Goal: Communication & Community: Answer question/provide support

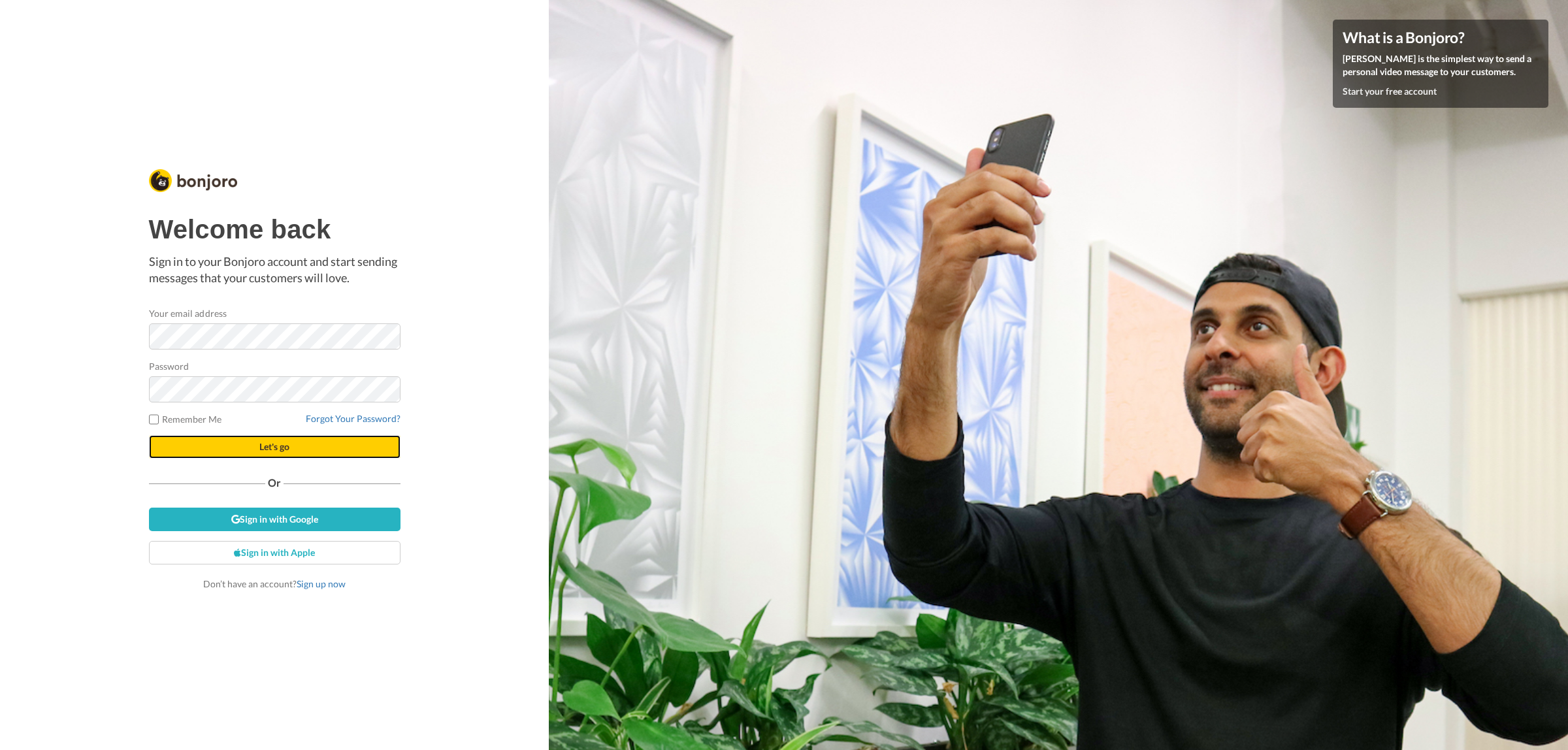
click at [333, 442] on button "Let's go" at bounding box center [274, 447] width 252 height 24
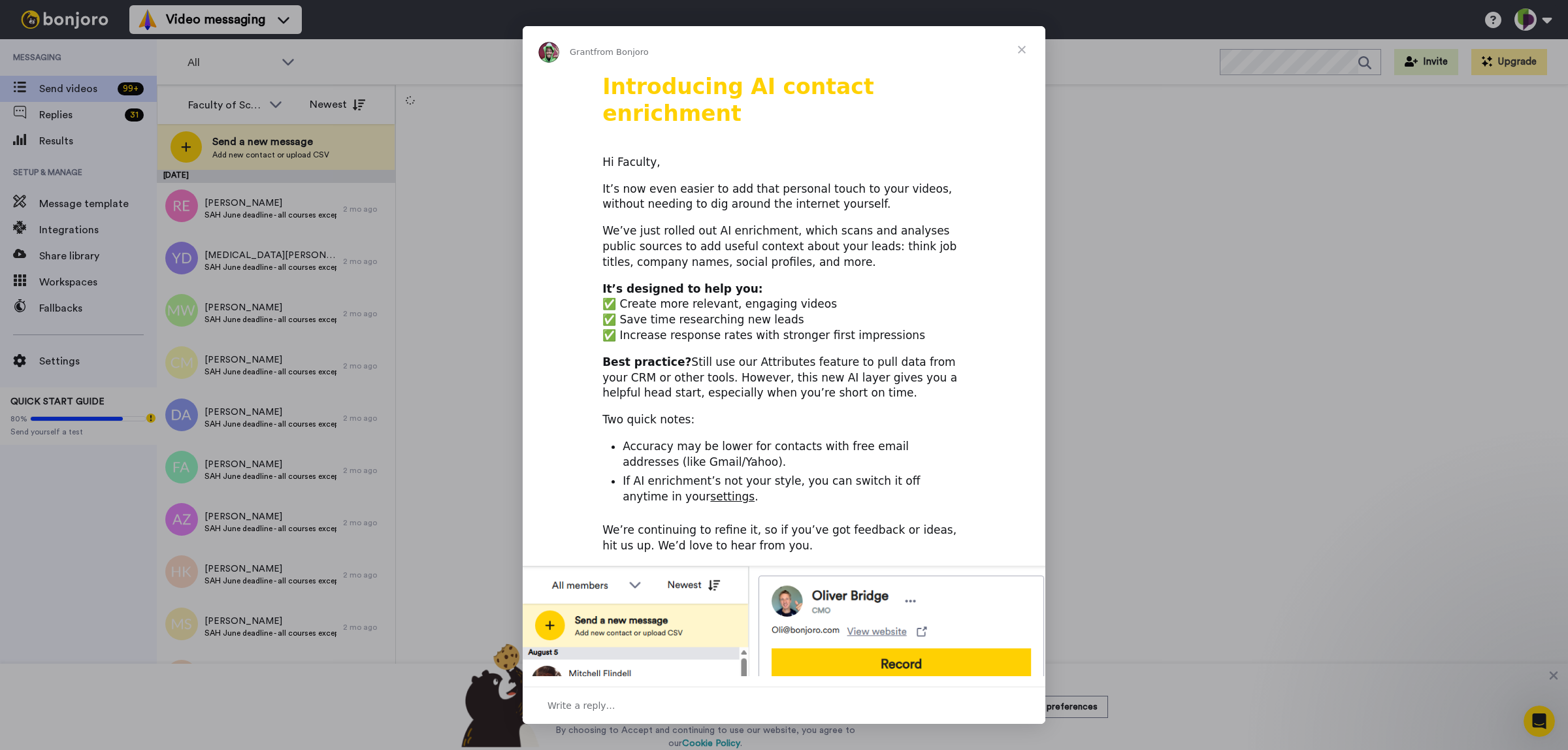
click at [1021, 48] on span "Close" at bounding box center [1021, 50] width 47 height 47
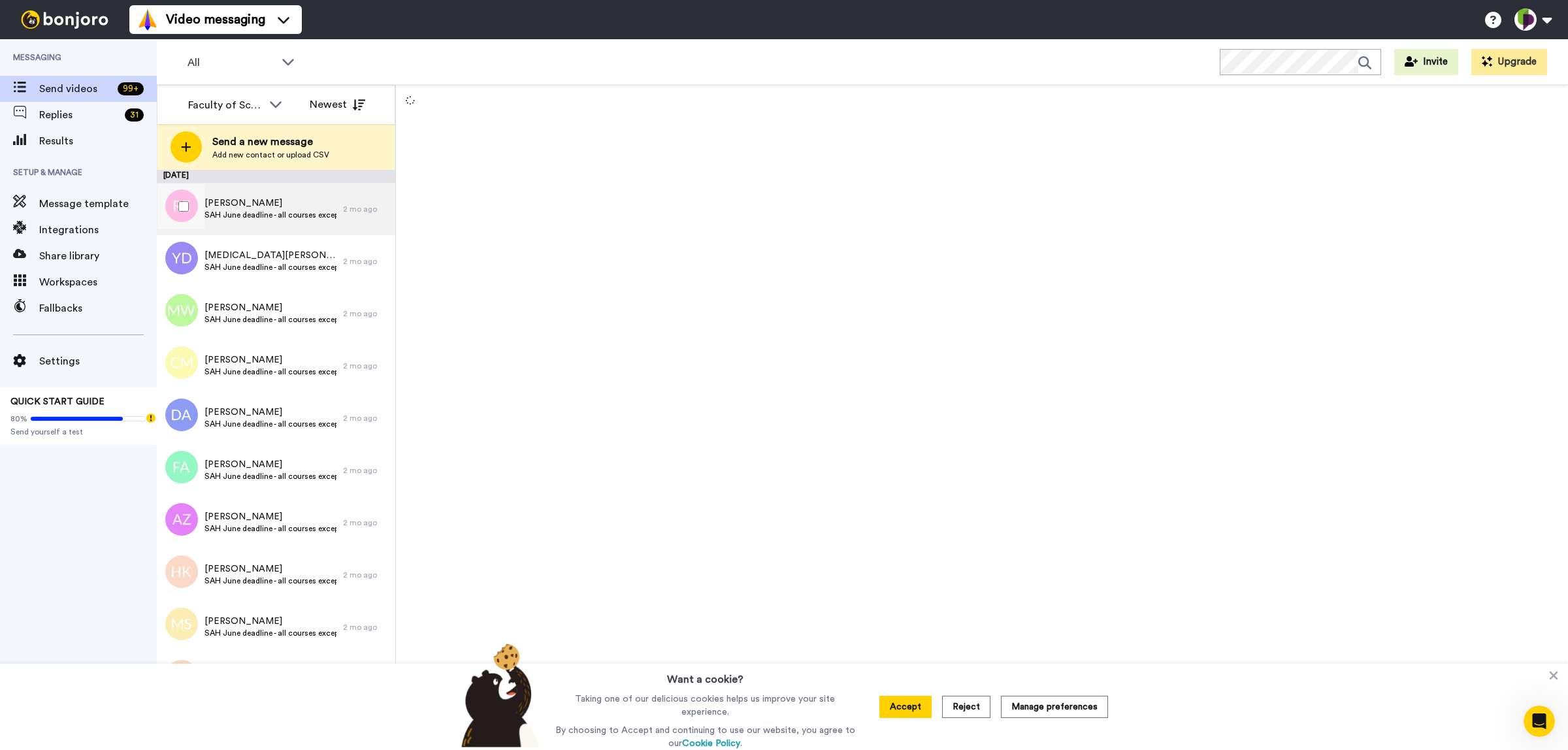
click at [302, 217] on span "SAH June deadline - all courses except sport and biology related" at bounding box center [271, 215] width 132 height 10
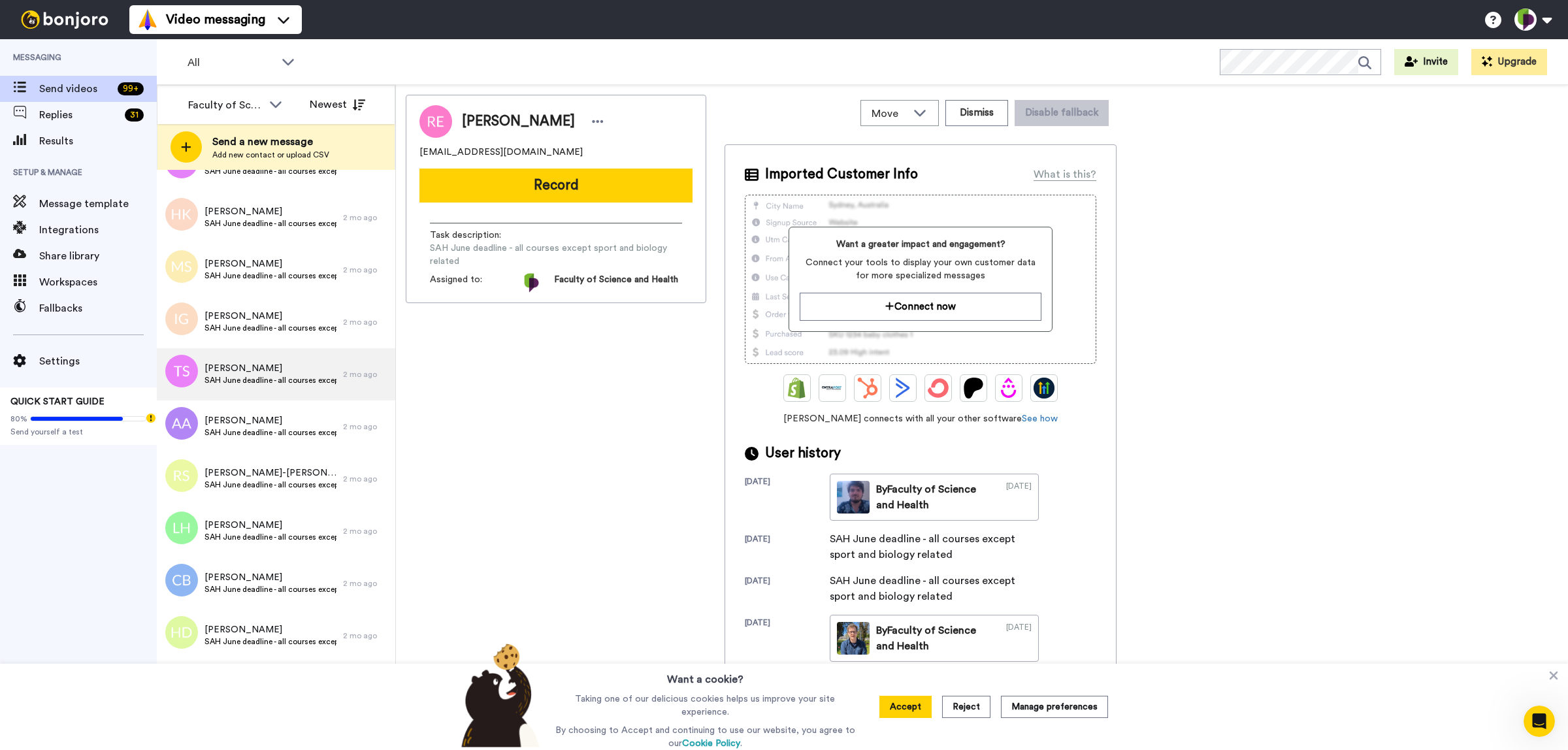
scroll to position [360, 0]
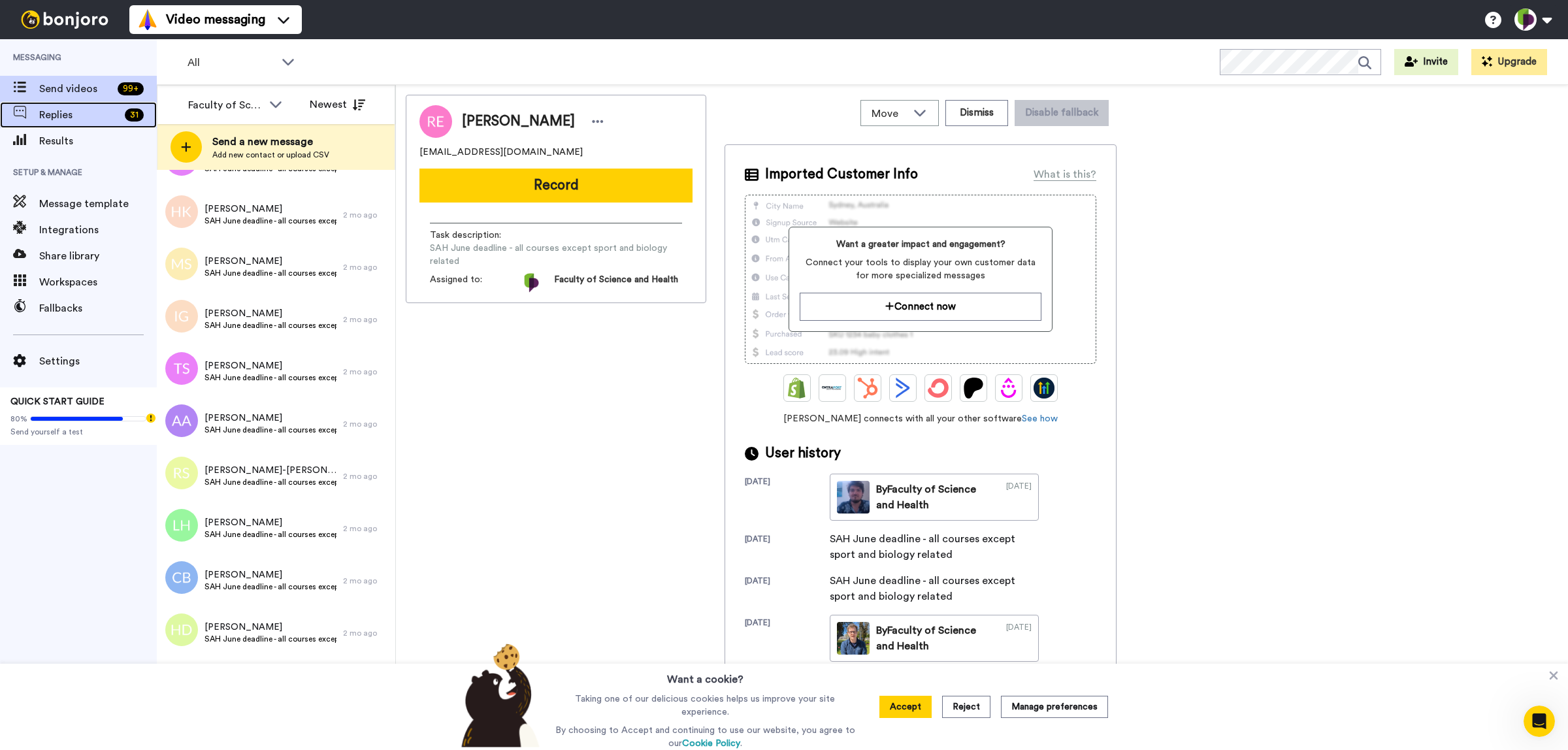
click at [79, 111] on span "Replies" at bounding box center [79, 115] width 80 height 16
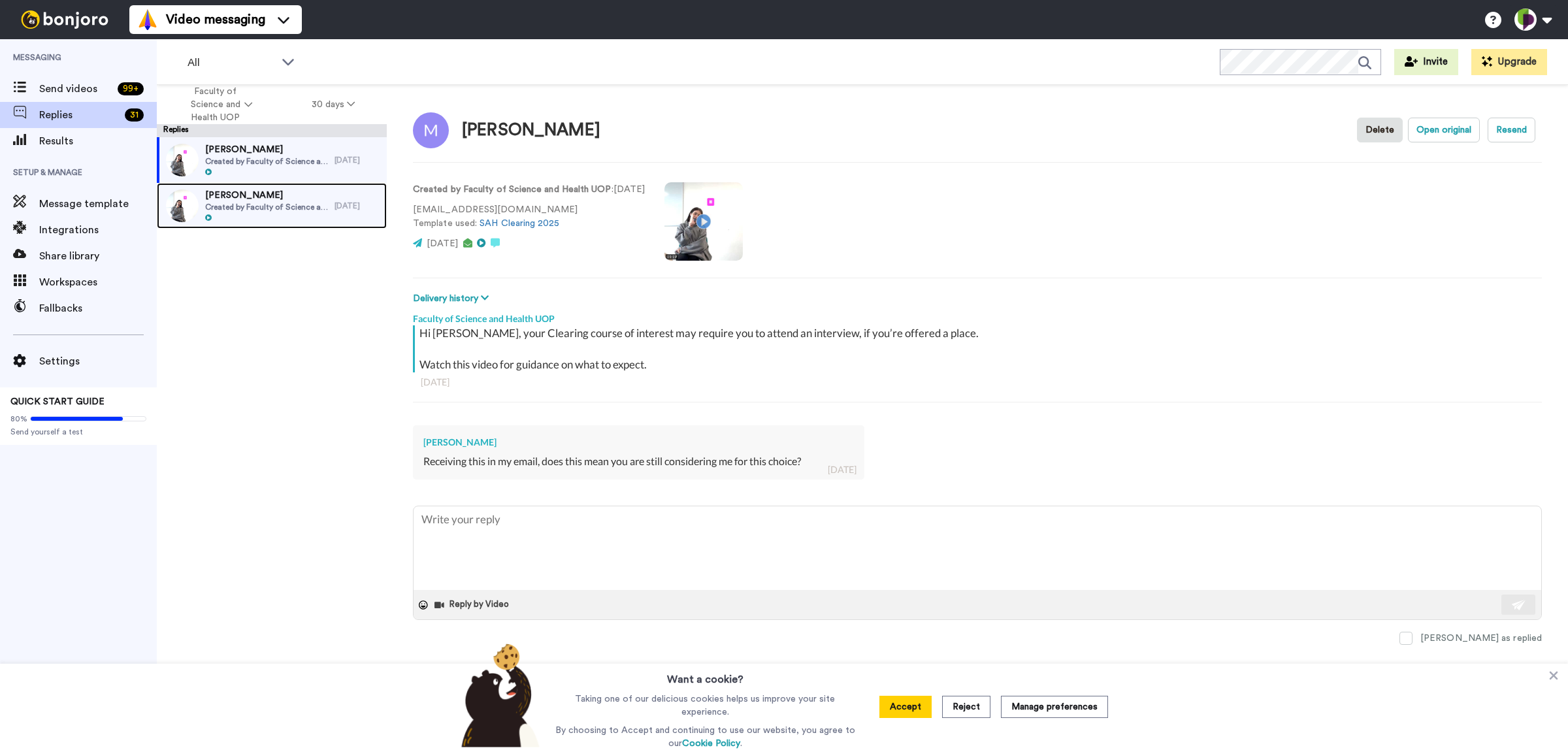
click at [294, 212] on div "Esther Created by Faculty of Science and Health UOP" at bounding box center [267, 205] width 123 height 34
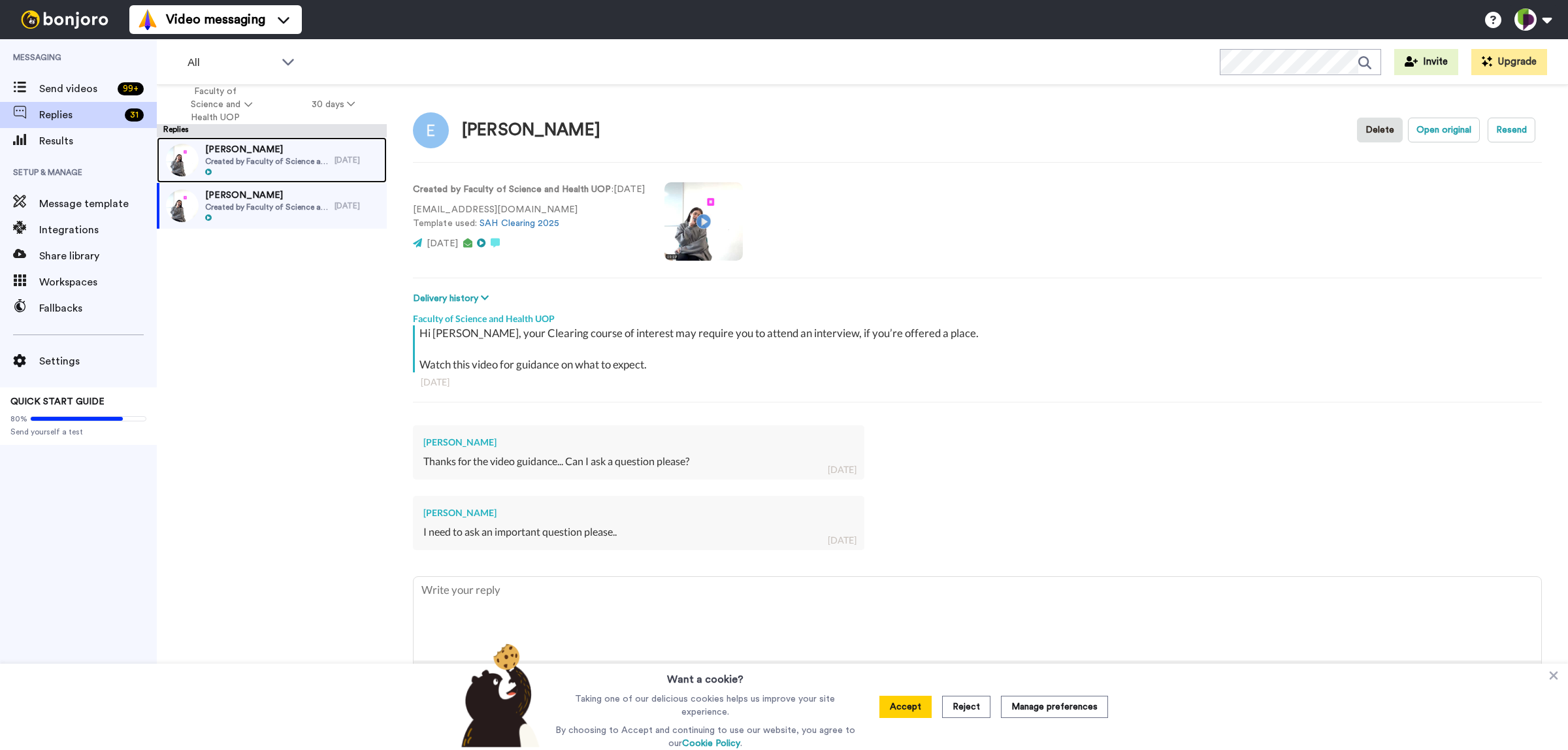
click at [274, 158] on span "Created by Faculty of Science and Health UOP" at bounding box center [267, 161] width 123 height 10
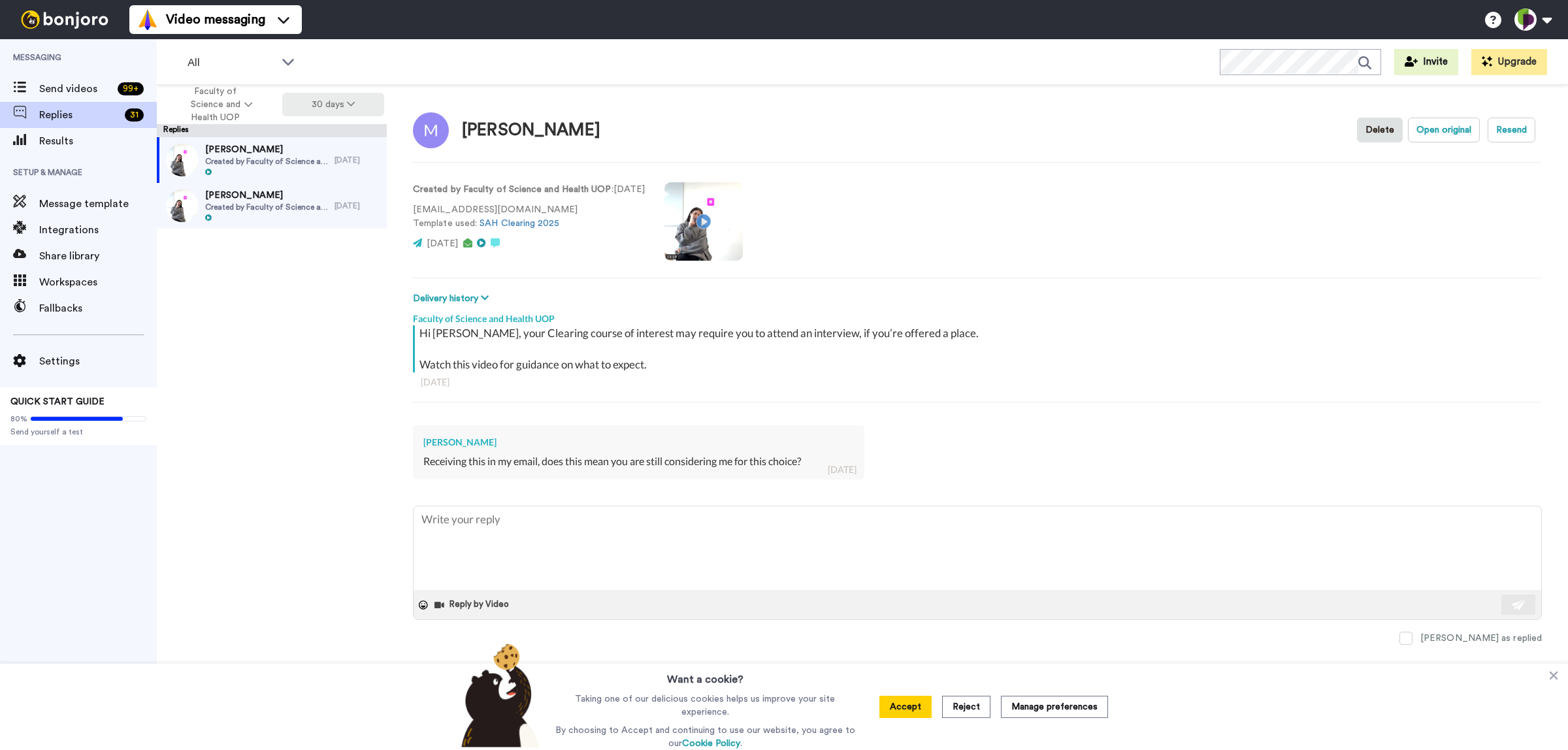
click at [337, 102] on button "30 days" at bounding box center [333, 105] width 102 height 24
click at [328, 156] on span "60 days" at bounding box center [315, 154] width 35 height 9
click at [302, 246] on span "Binta Jarjou" at bounding box center [267, 241] width 123 height 13
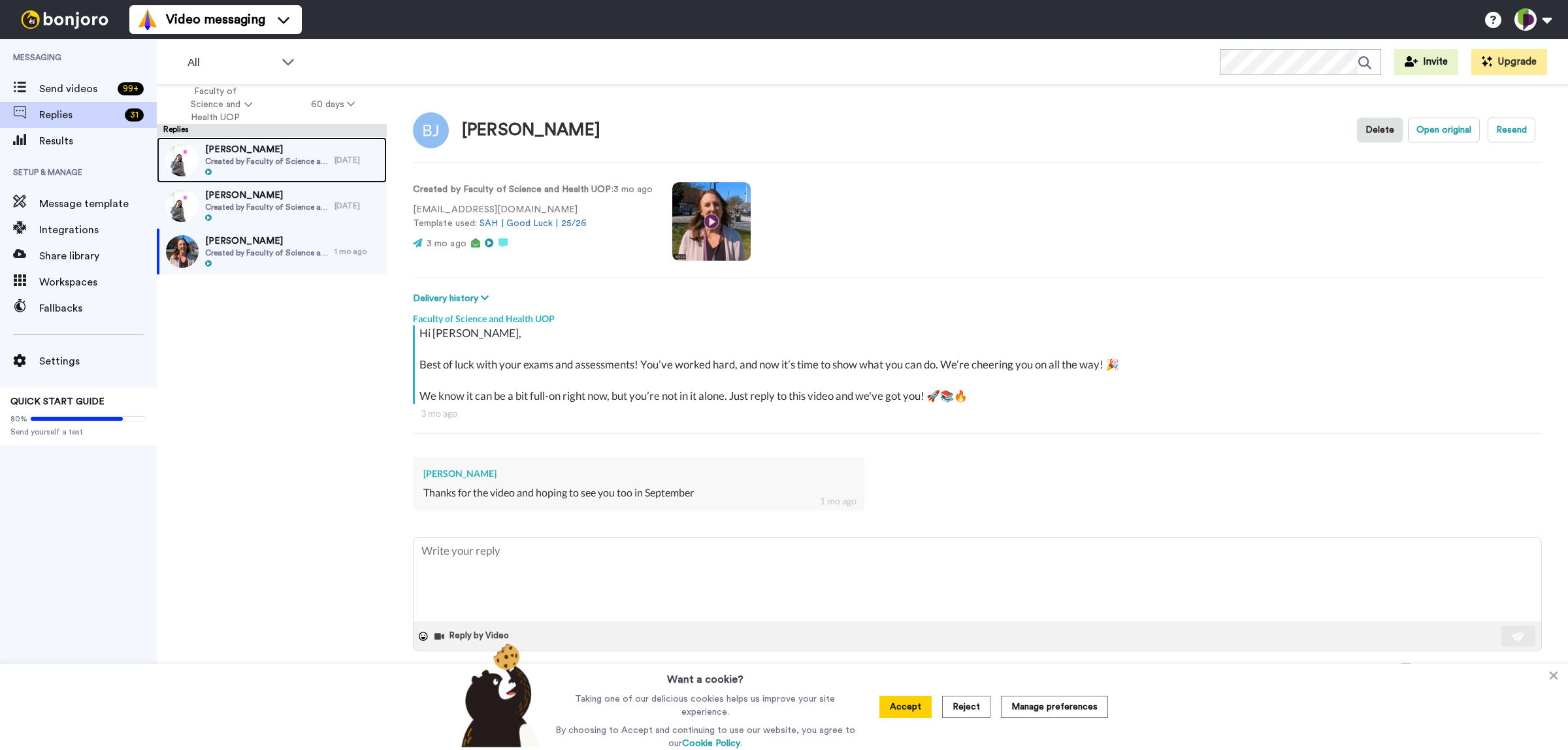
click at [280, 151] on span "Momna" at bounding box center [267, 149] width 123 height 13
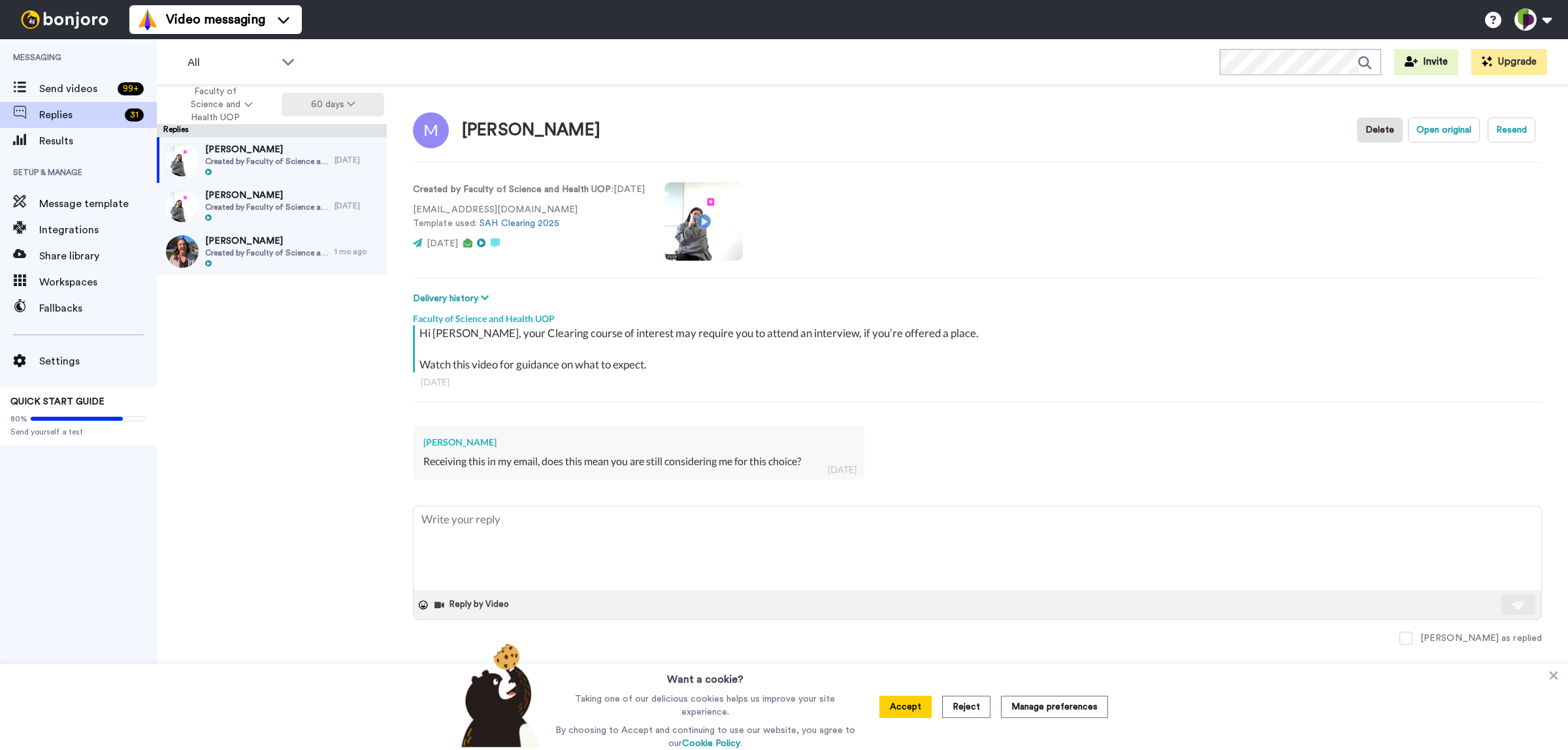
click at [322, 97] on button "60 days" at bounding box center [333, 105] width 102 height 24
click at [318, 135] on span "30 days" at bounding box center [315, 131] width 35 height 9
click at [226, 108] on span "Faculty of Science and Health UOP" at bounding box center [215, 105] width 53 height 39
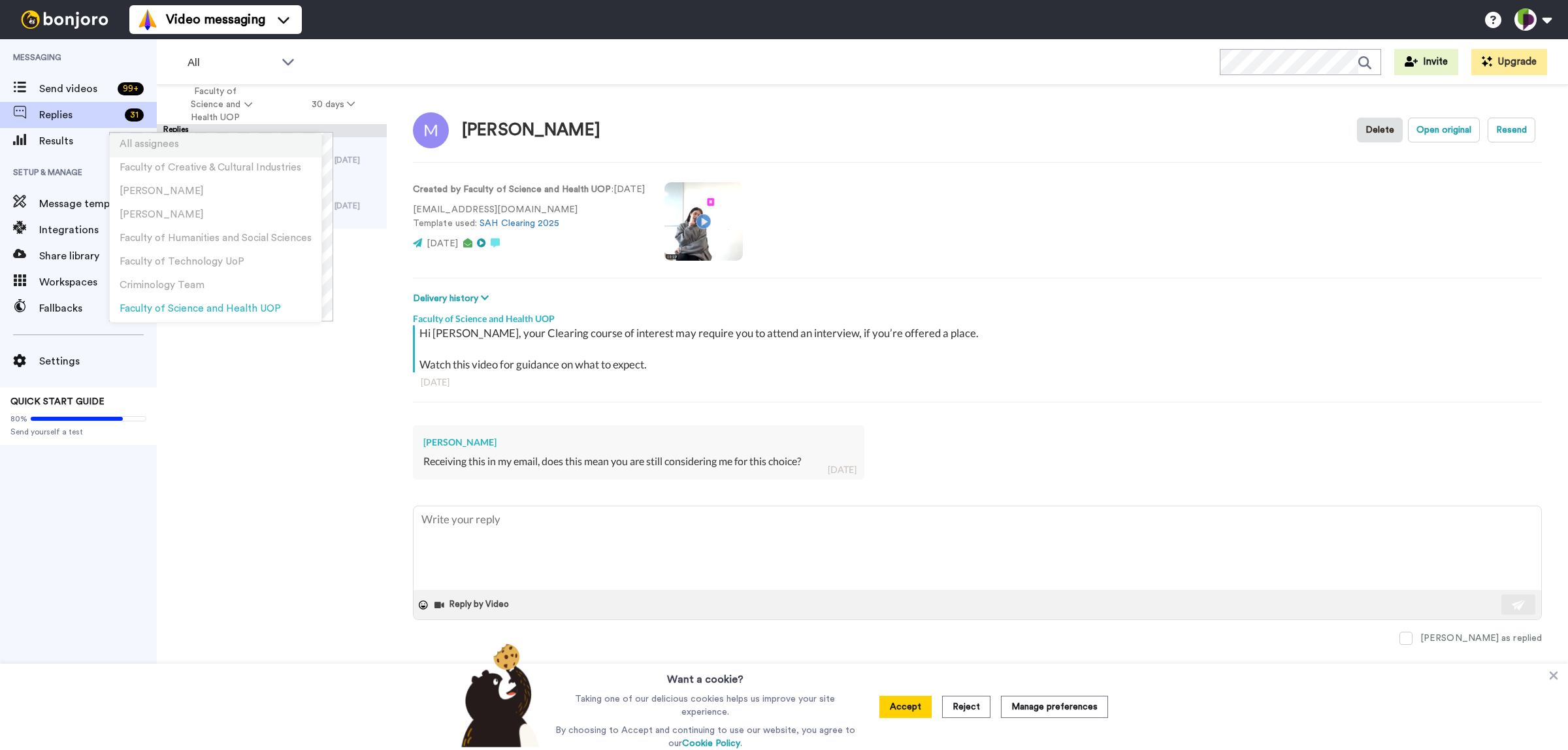
click at [220, 144] on li "All assignees" at bounding box center [215, 145] width 212 height 24
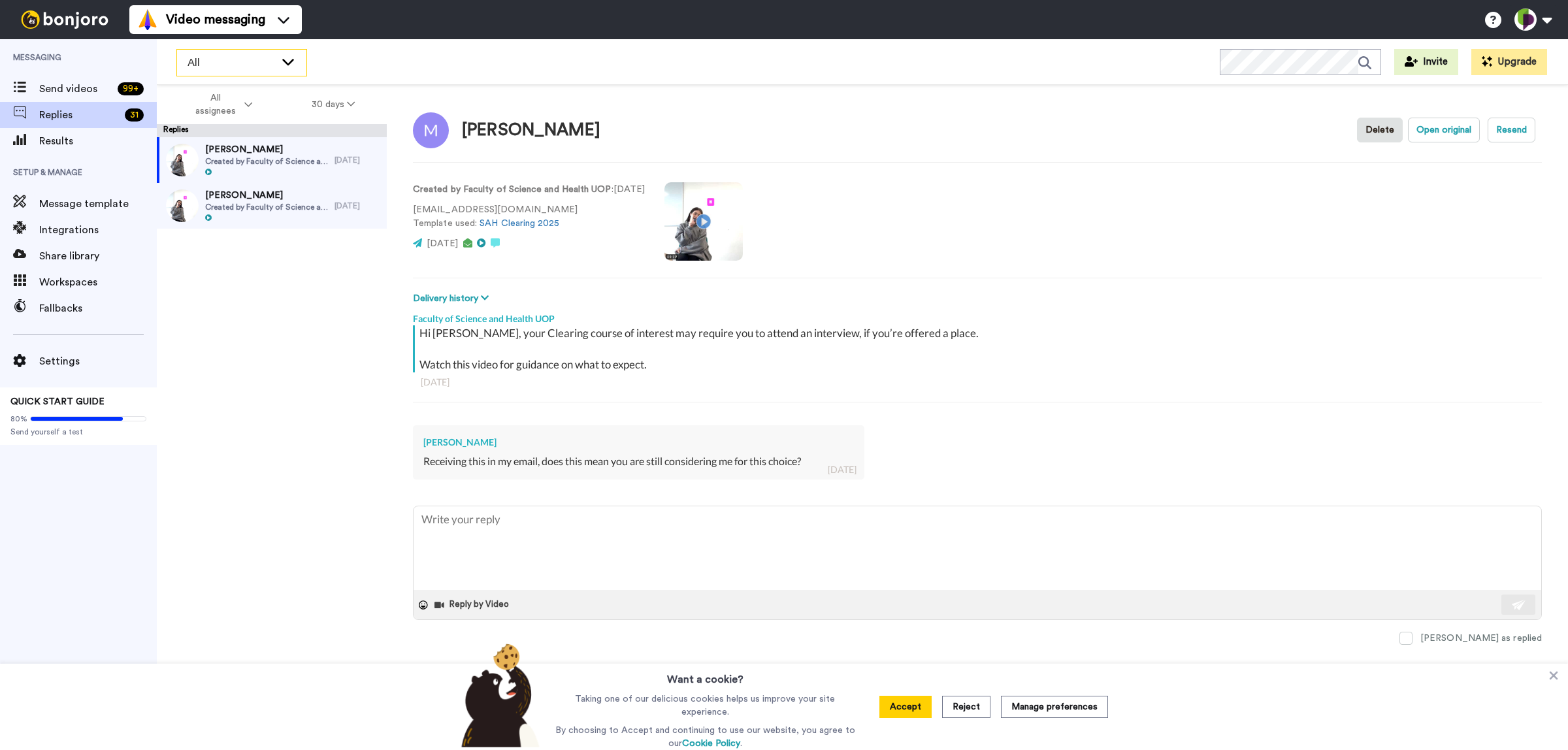
click at [280, 67] on icon at bounding box center [288, 61] width 16 height 13
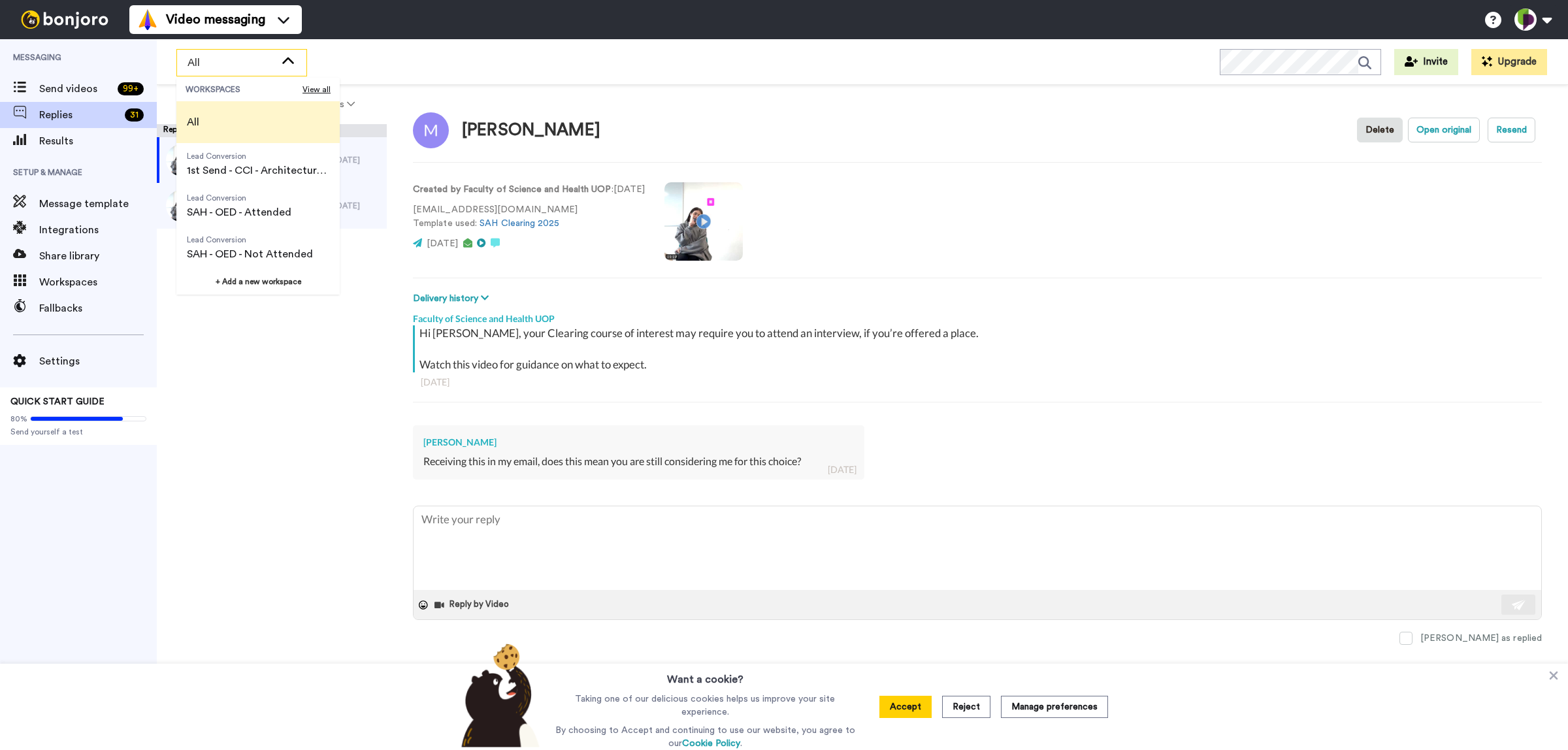
click at [351, 61] on div "All WORKSPACES View all All Lead Conversion 1st Send - CCI - Architecture & Int…" at bounding box center [862, 62] width 1411 height 46
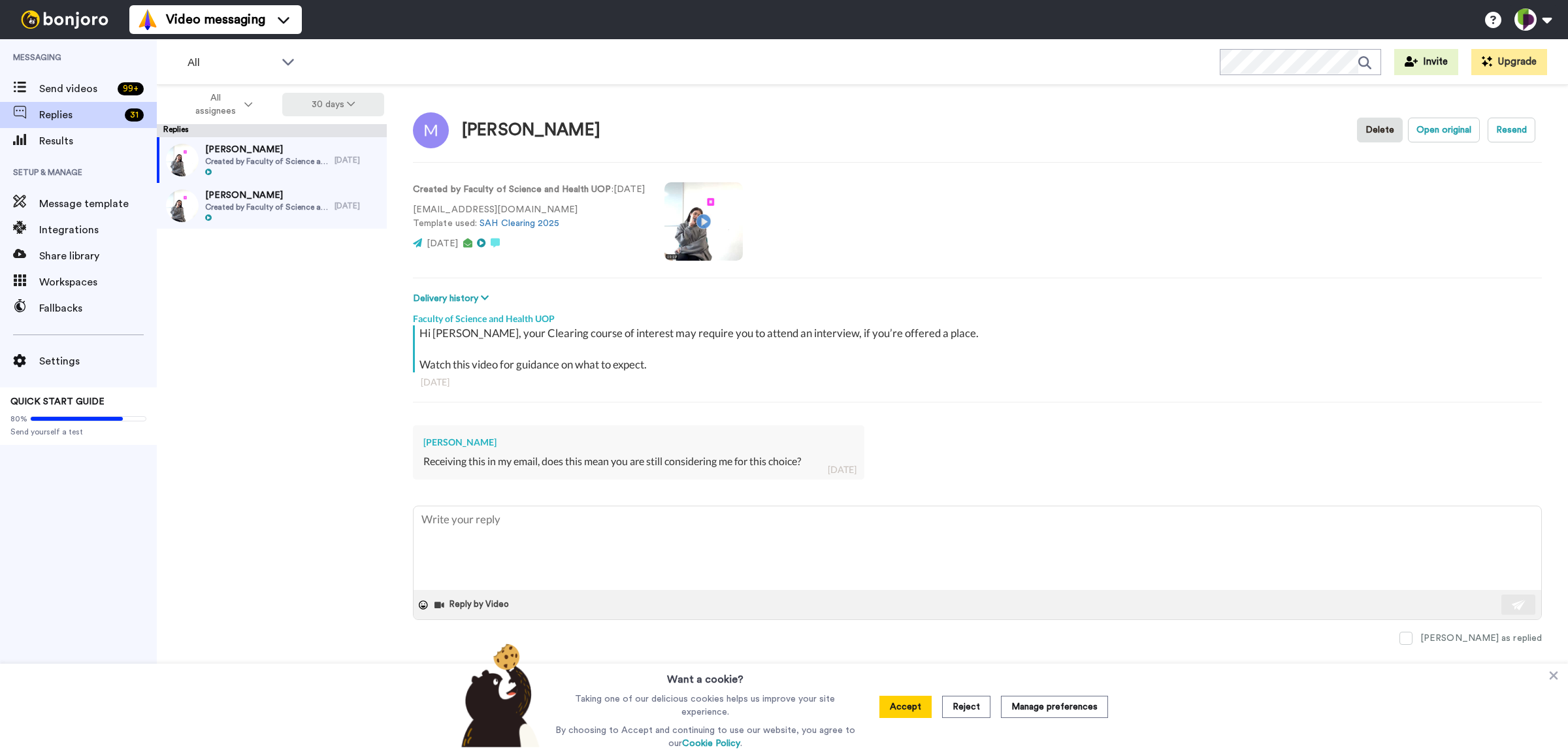
click at [333, 106] on button "30 days" at bounding box center [333, 105] width 102 height 24
click at [318, 159] on li "60 days" at bounding box center [333, 156] width 91 height 24
click at [330, 109] on button "60 days" at bounding box center [333, 105] width 102 height 24
click at [337, 198] on span "365 days" at bounding box center [318, 201] width 41 height 9
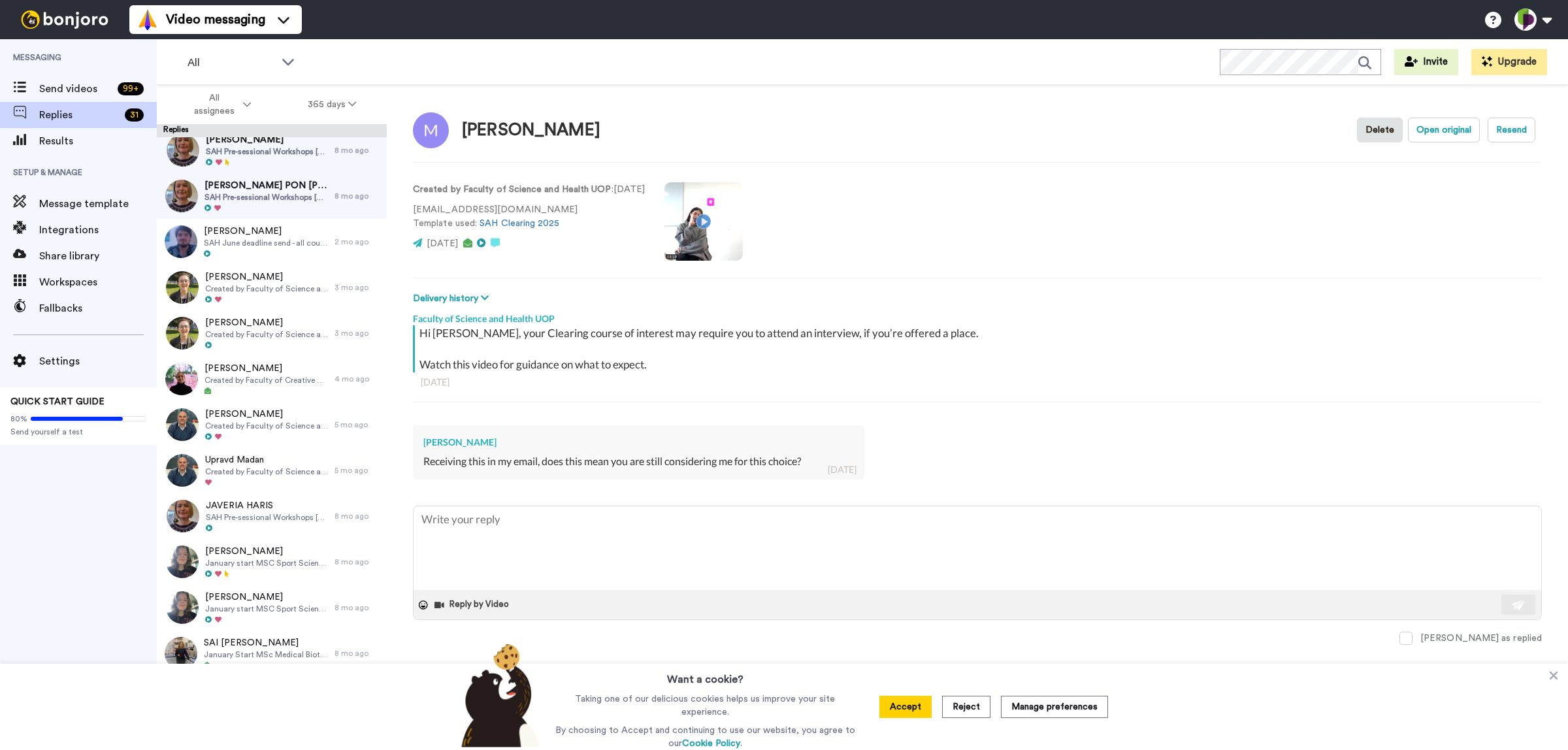
scroll to position [1344, 0]
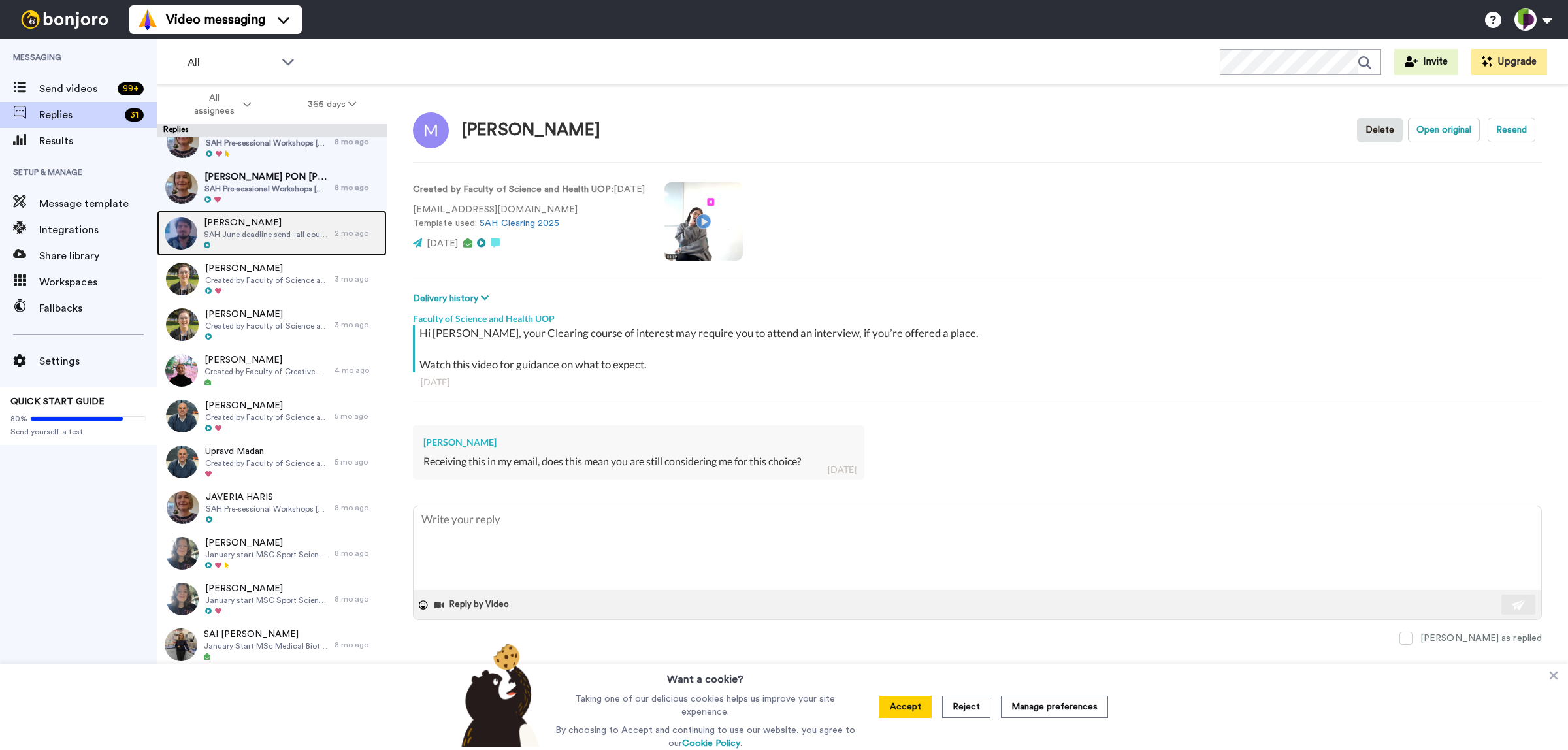
click at [285, 241] on div at bounding box center [266, 246] width 124 height 9
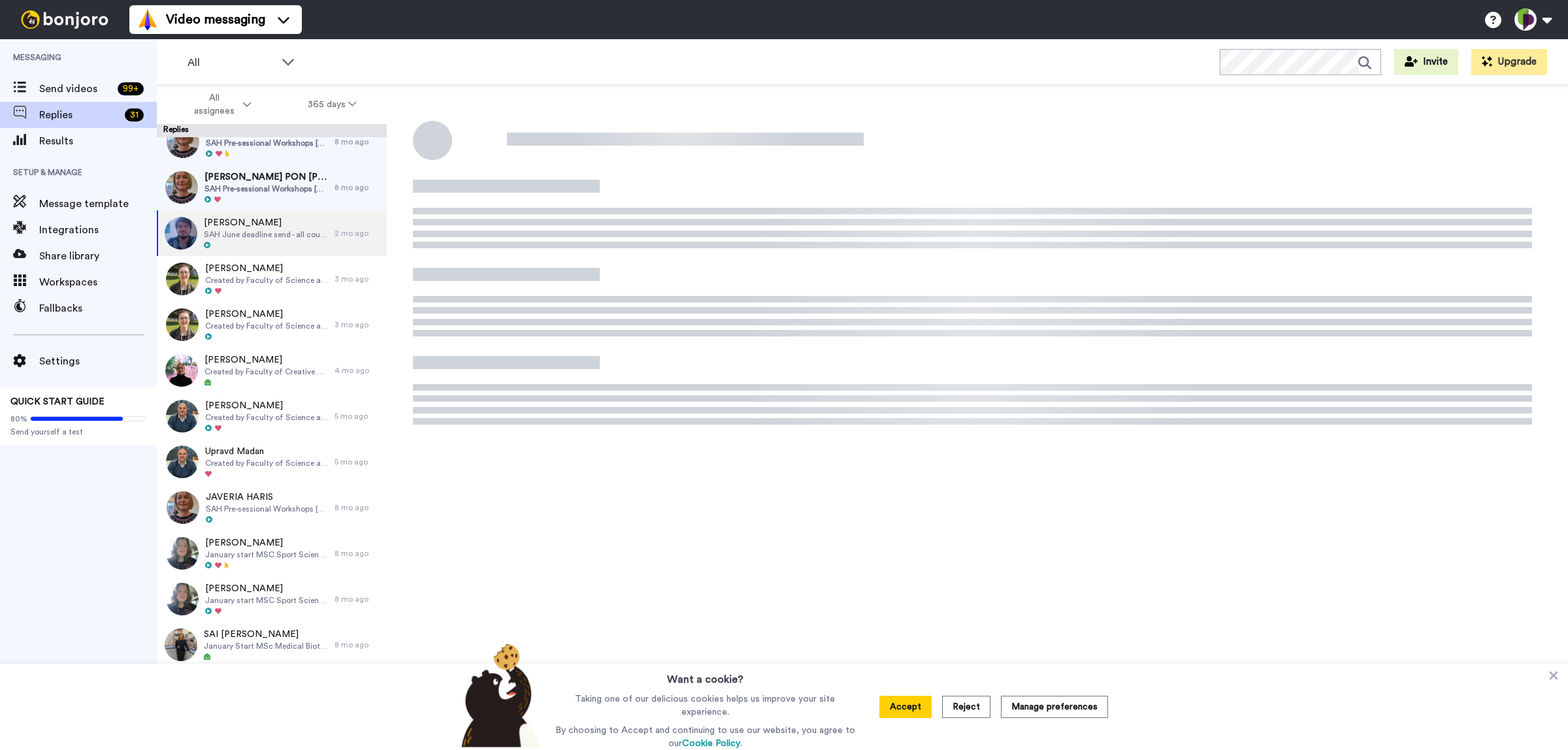
type textarea "x"
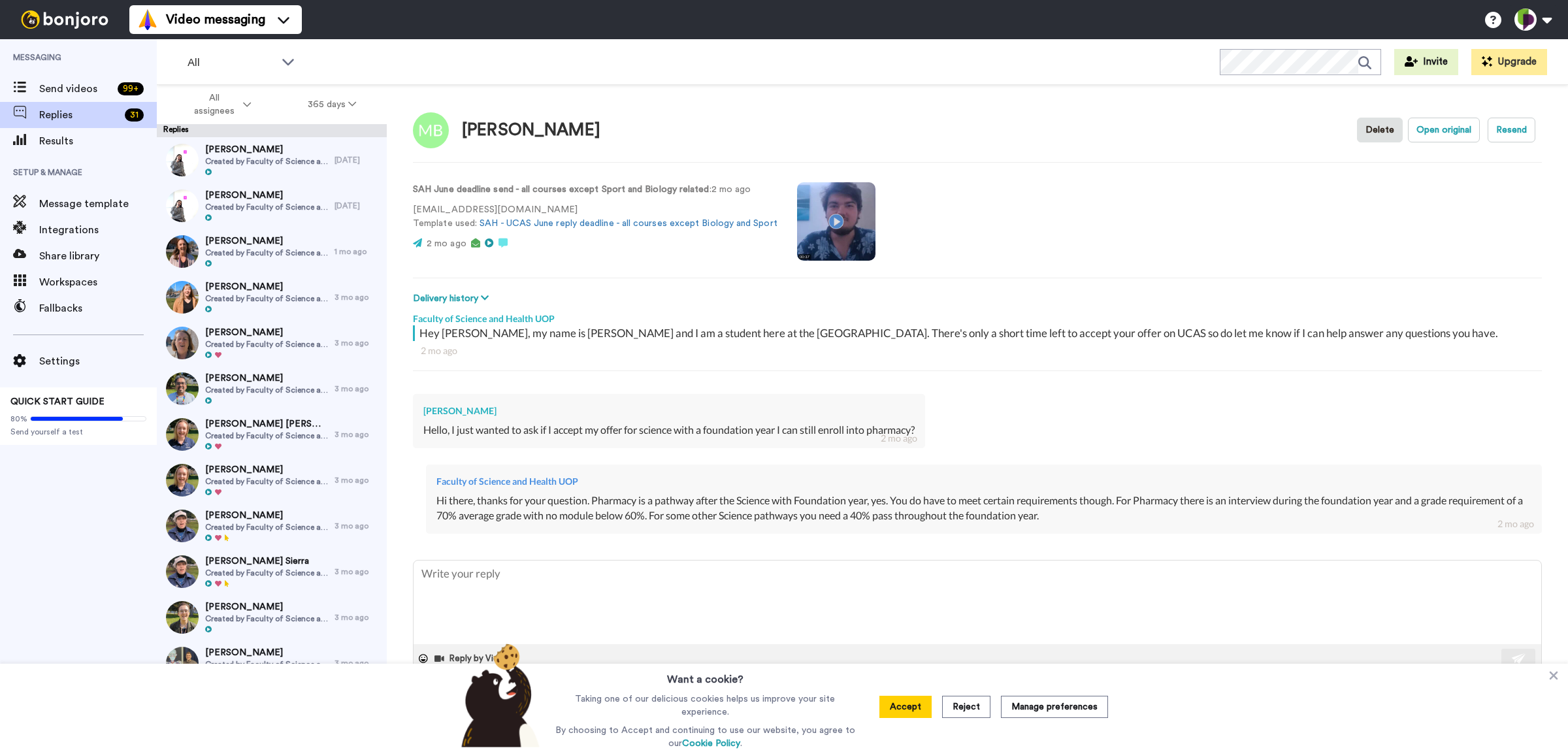
click at [837, 242] on video at bounding box center [836, 222] width 79 height 79
click at [846, 238] on video at bounding box center [836, 222] width 79 height 79
click at [758, 220] on link "SAH - UCAS June reply deadline - all courses except Biology and Sport" at bounding box center [628, 223] width 298 height 9
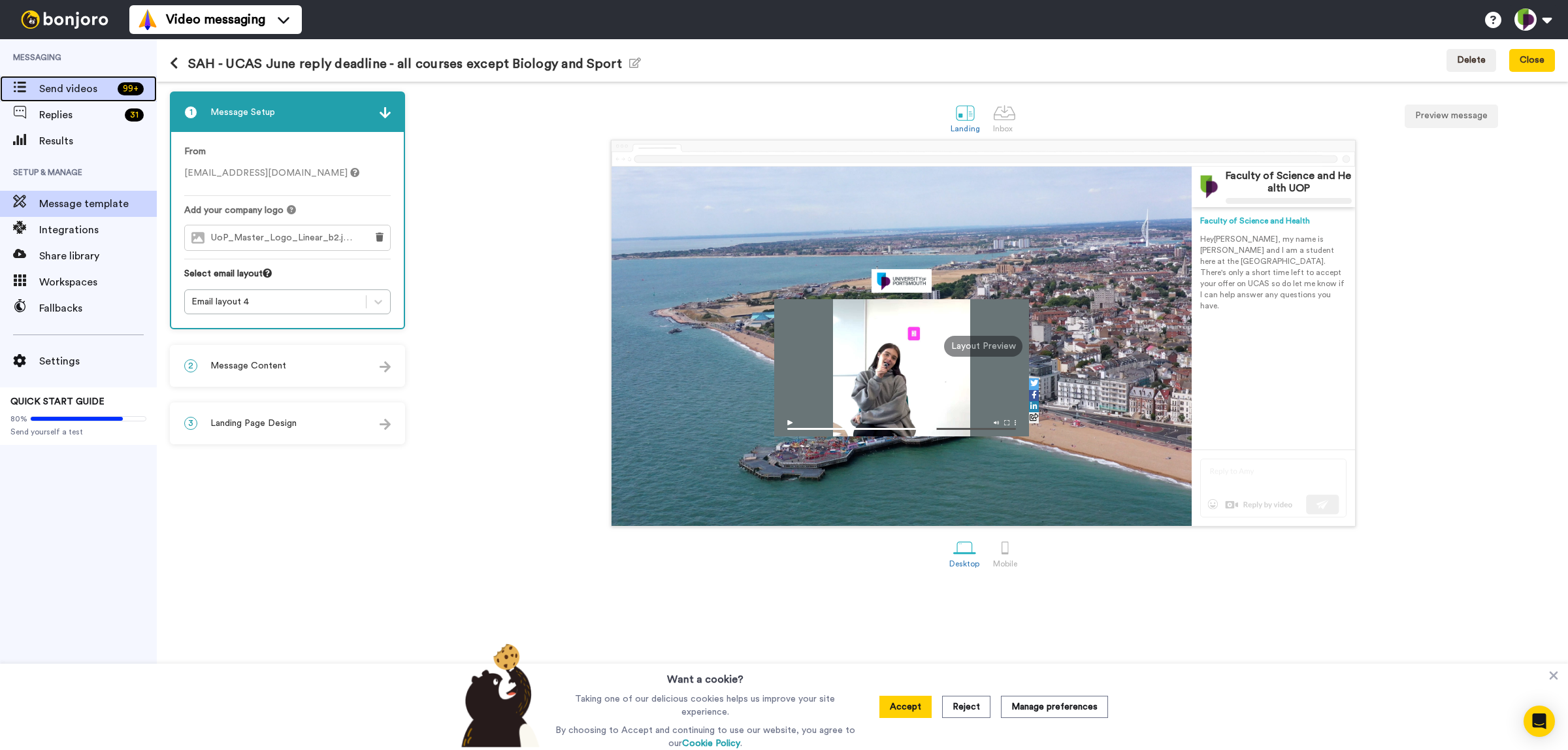
click at [102, 91] on span "Send videos" at bounding box center [75, 89] width 73 height 16
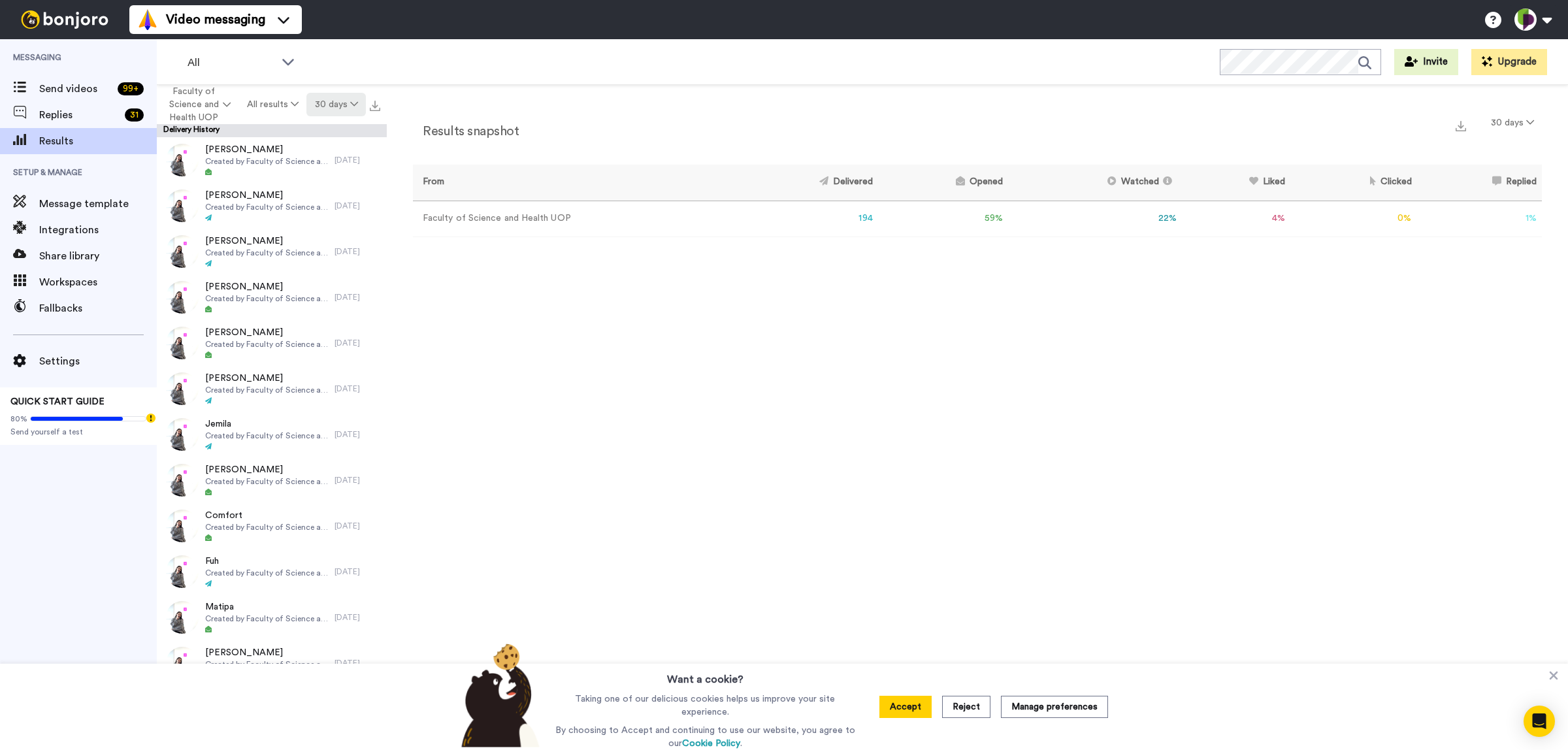
click at [324, 102] on button "30 days" at bounding box center [337, 105] width 60 height 24
click at [335, 153] on span "60 days" at bounding box center [318, 154] width 35 height 9
click at [226, 96] on button "Faculty of Science and Health UOP" at bounding box center [199, 104] width 79 height 50
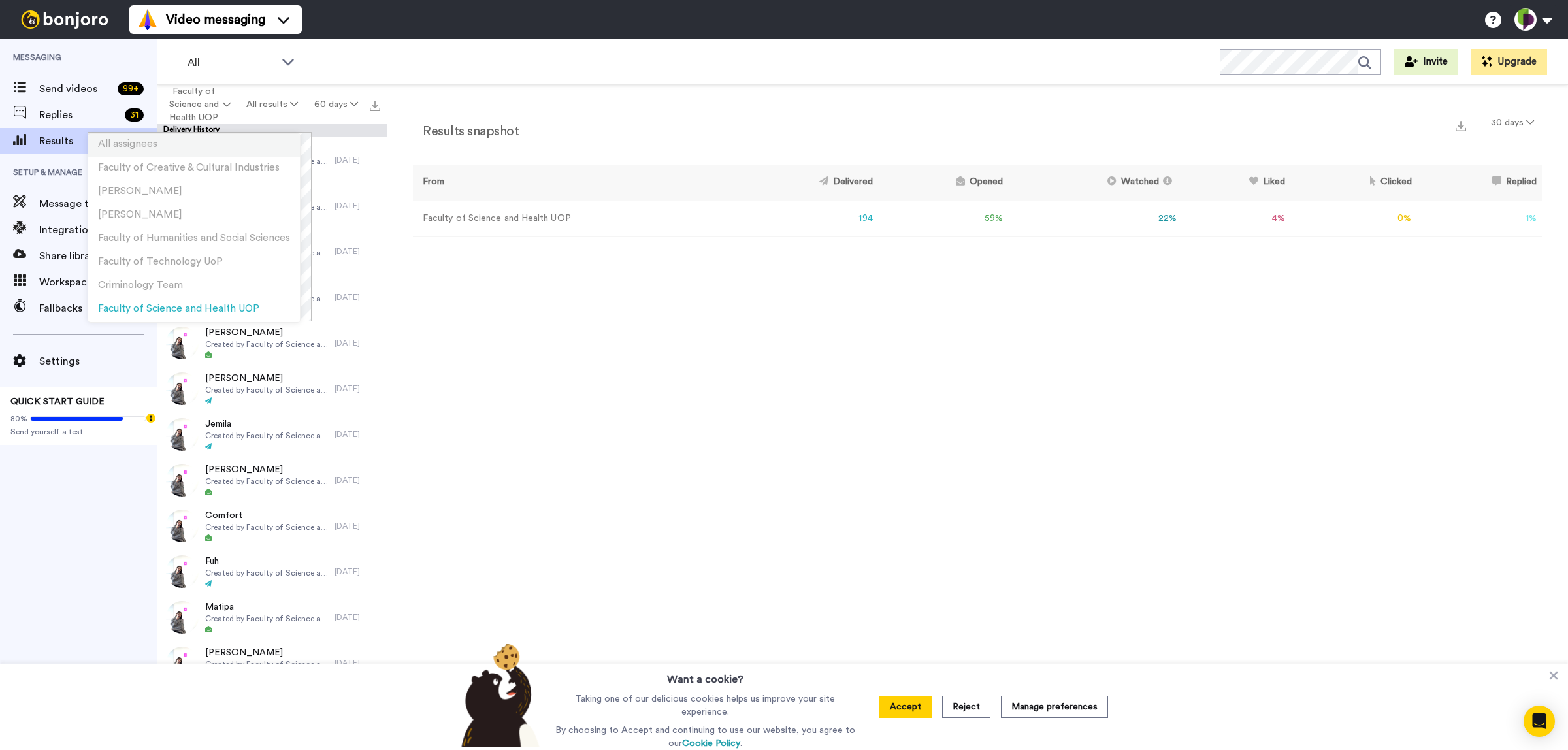
click at [201, 149] on li "All assignees" at bounding box center [193, 145] width 212 height 24
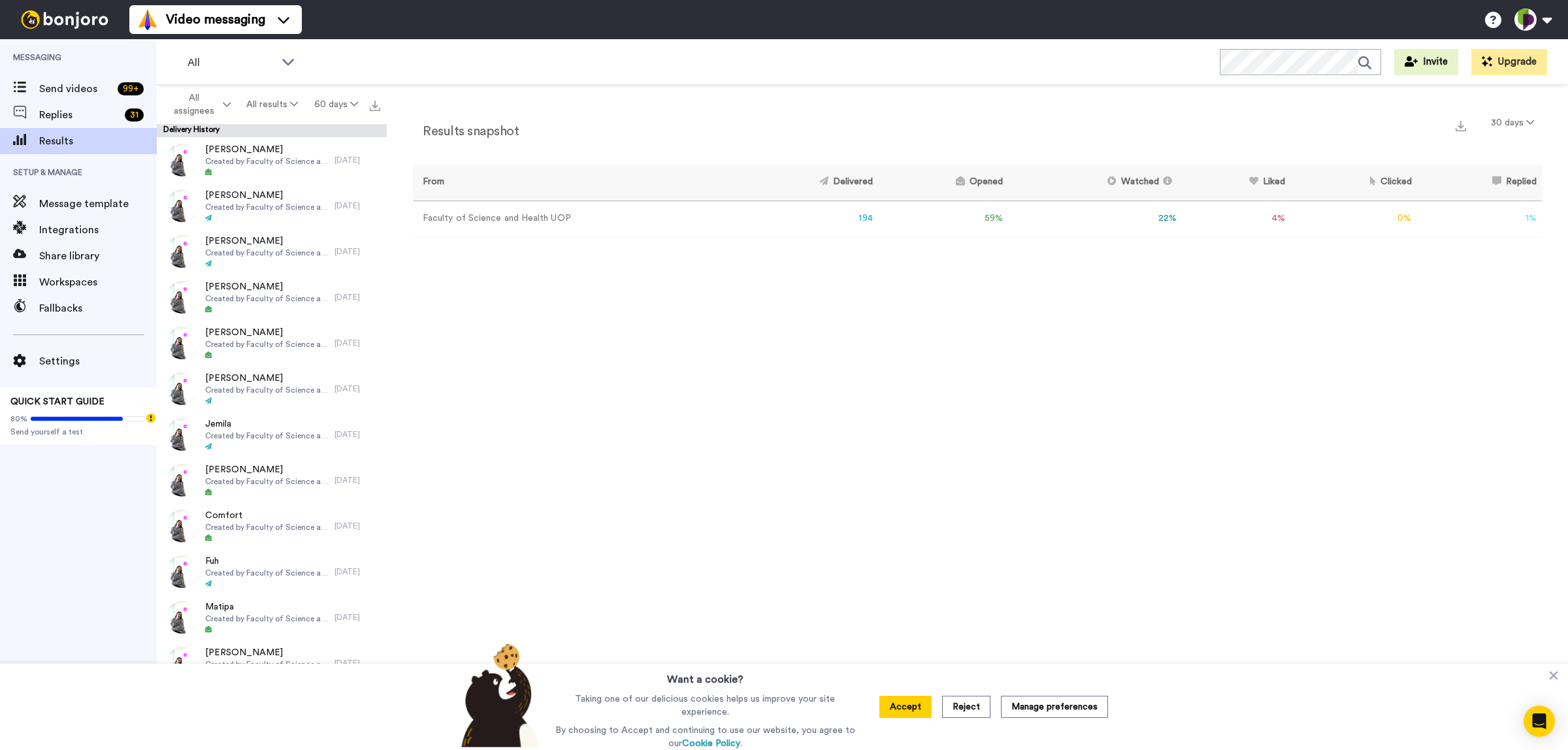
click at [878, 222] on td "59 %" at bounding box center [942, 219] width 130 height 36
